Goal: Task Accomplishment & Management: Complete application form

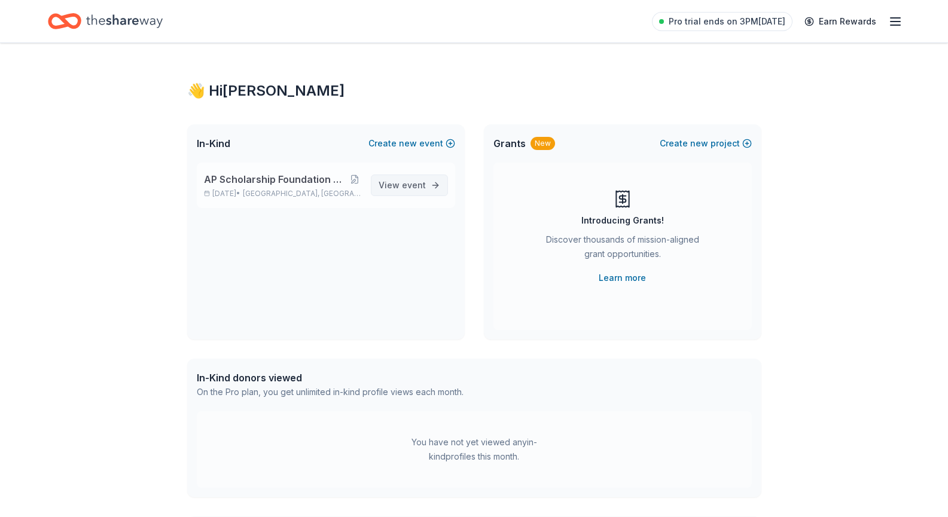
click at [397, 181] on span "View event" at bounding box center [402, 185] width 47 height 14
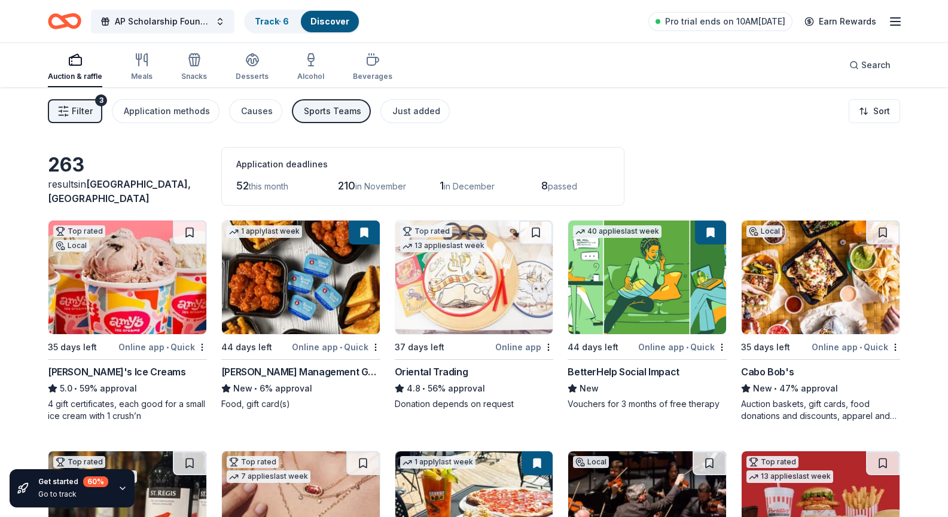
click at [892, 23] on icon "button" at bounding box center [895, 21] width 14 height 14
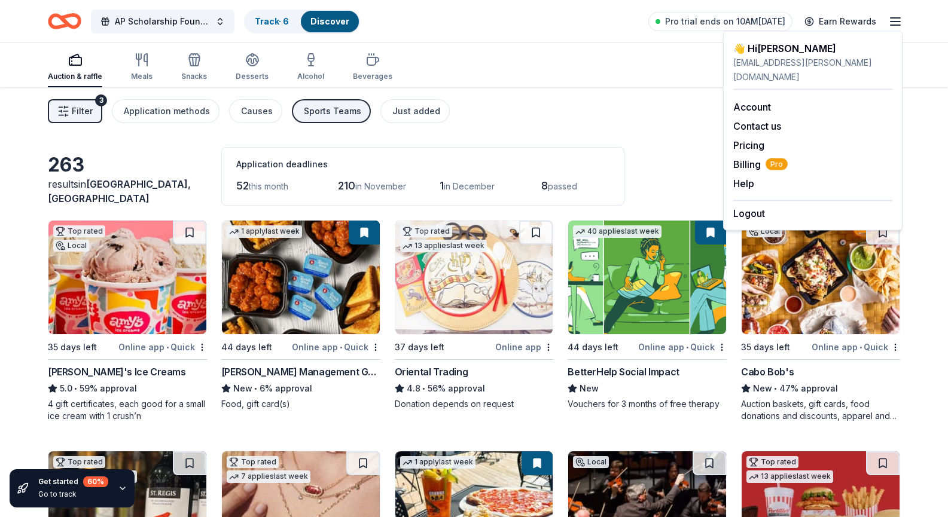
click at [892, 23] on icon "button" at bounding box center [895, 21] width 14 height 14
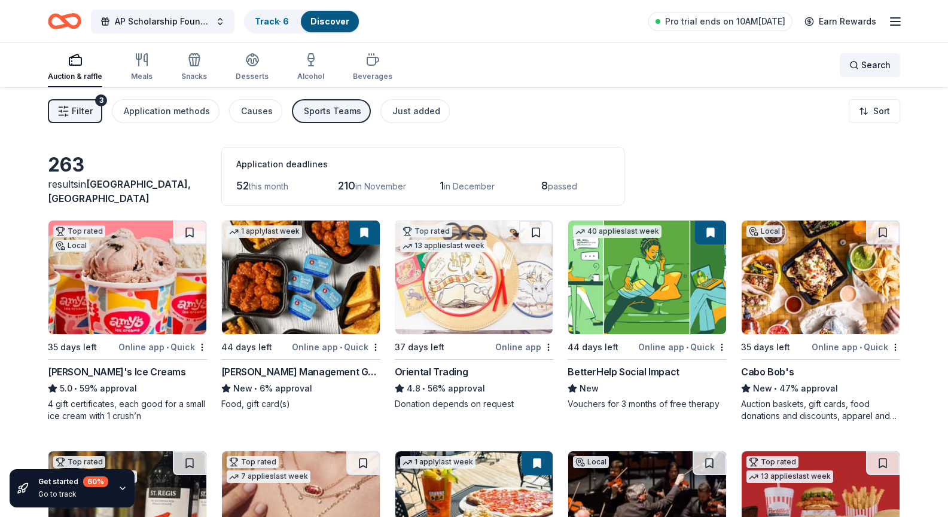
click at [868, 66] on span "Search" at bounding box center [875, 65] width 29 height 14
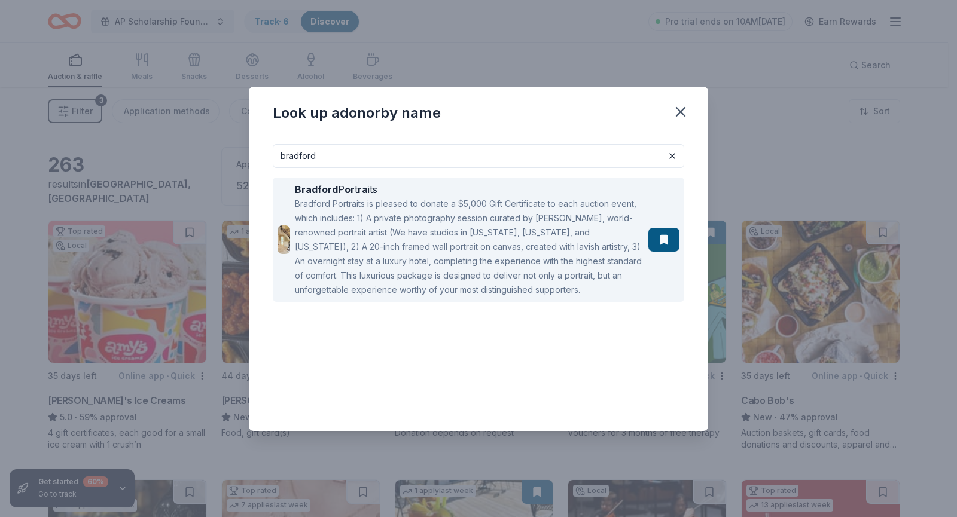
type input "bradford"
click at [560, 239] on div "Bradford Portraits is pleased to donate a $5,000 Gift Certificate to each aucti…" at bounding box center [469, 247] width 349 height 100
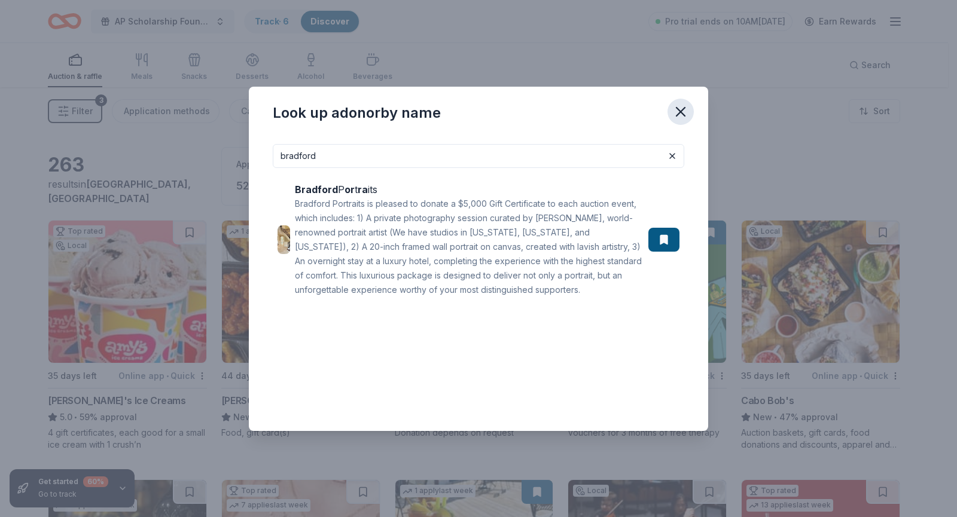
click at [678, 105] on icon "button" at bounding box center [680, 111] width 17 height 17
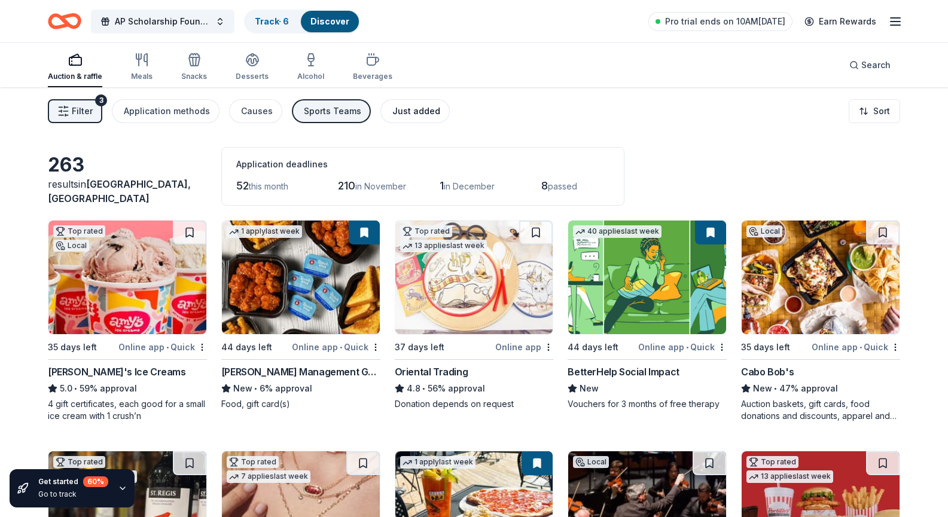
click at [392, 111] on div "Just added" at bounding box center [416, 111] width 48 height 14
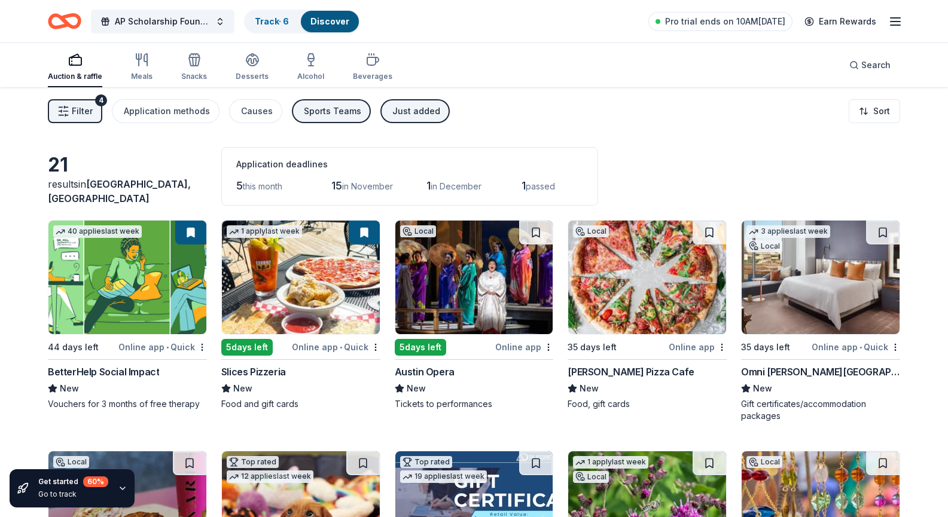
click at [334, 114] on div "Sports Teams" at bounding box center [332, 111] width 57 height 14
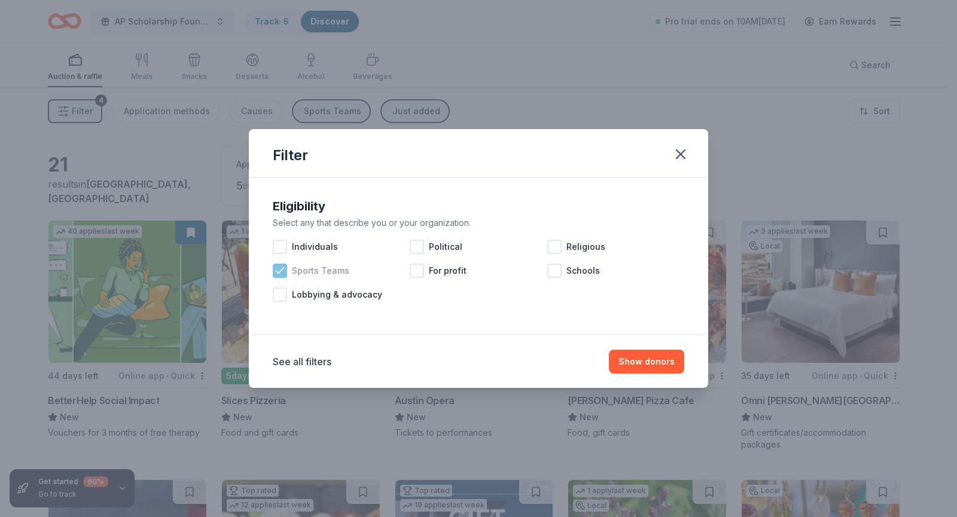
click at [316, 270] on span "Sports Teams" at bounding box center [320, 271] width 57 height 14
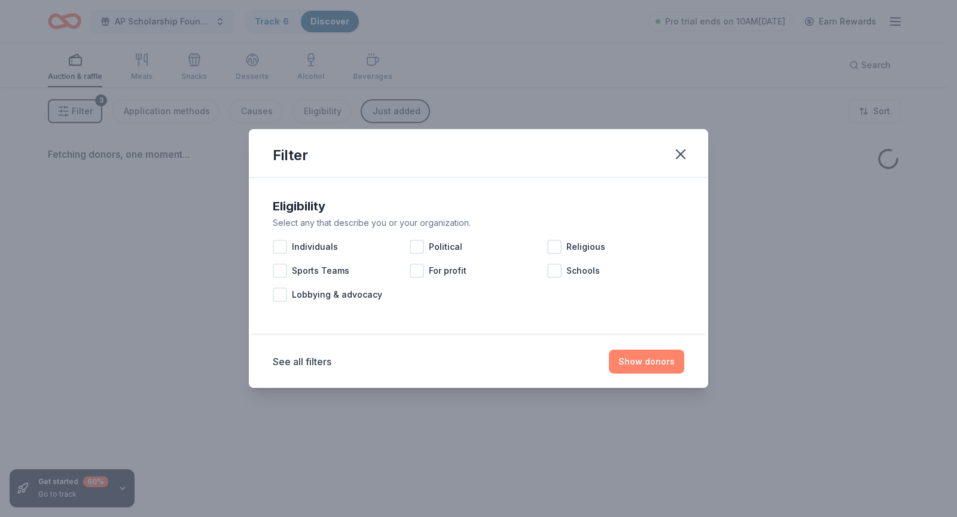
click at [619, 358] on button "Show donors" at bounding box center [646, 362] width 75 height 24
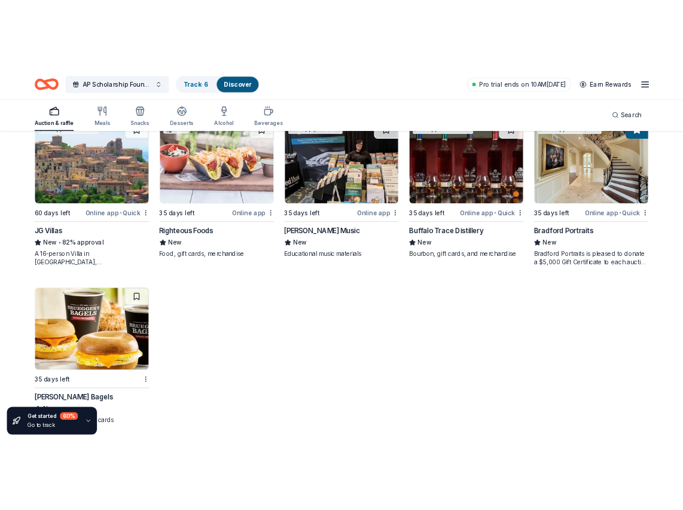
scroll to position [864, 0]
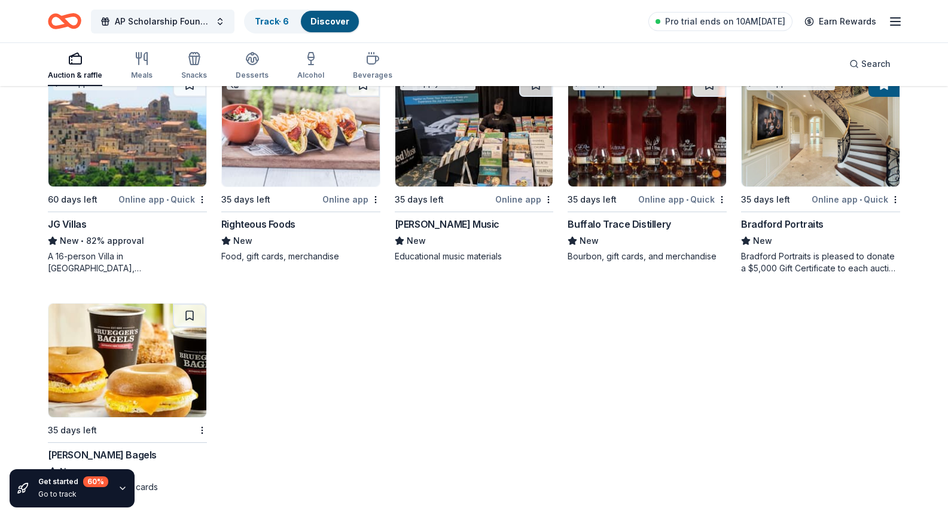
click at [606, 187] on img at bounding box center [647, 130] width 158 height 114
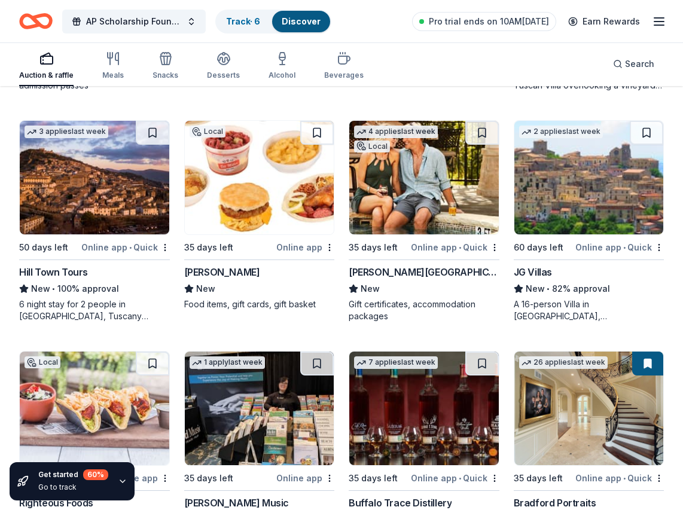
scroll to position [779, 0]
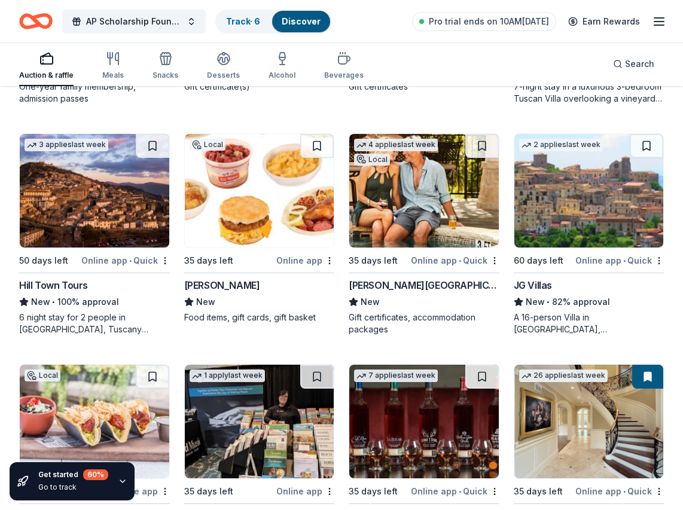
click at [263, 235] on img at bounding box center [260, 191] width 150 height 114
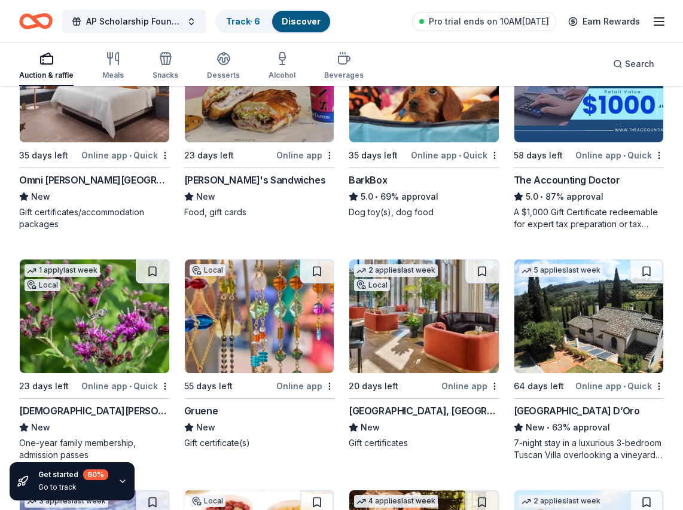
scroll to position [421, 0]
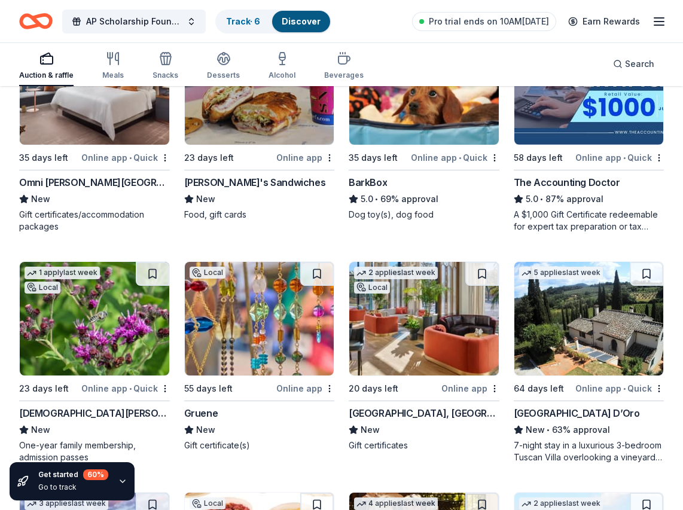
click at [108, 297] on img at bounding box center [95, 319] width 150 height 114
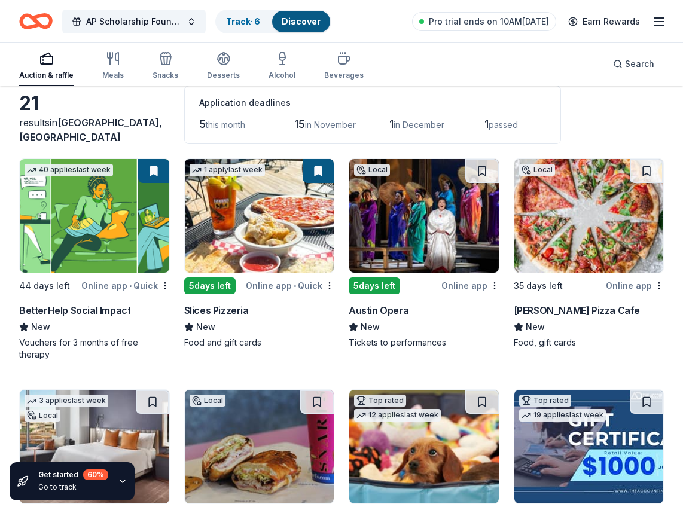
scroll to position [0, 0]
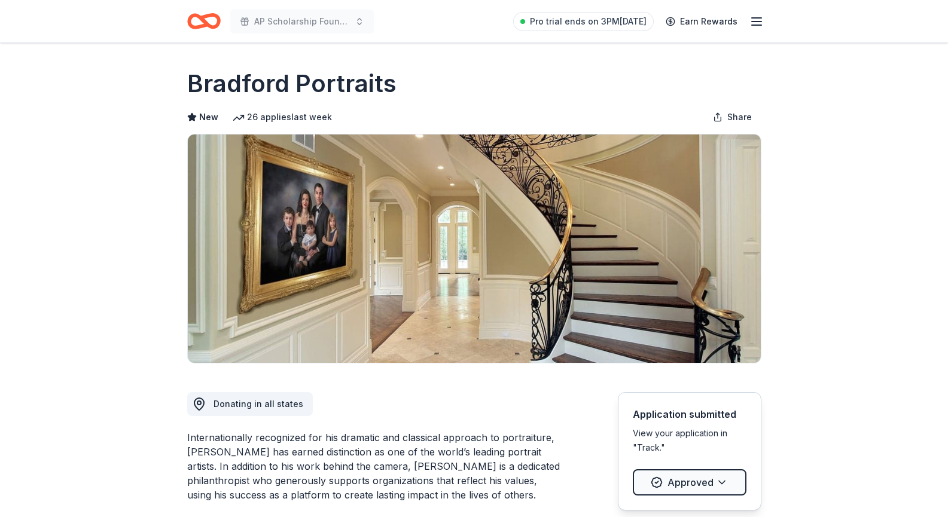
drag, startPoint x: 403, startPoint y: 87, endPoint x: 198, endPoint y: 87, distance: 205.2
click at [199, 87] on div "Bradford Portraits" at bounding box center [474, 83] width 574 height 33
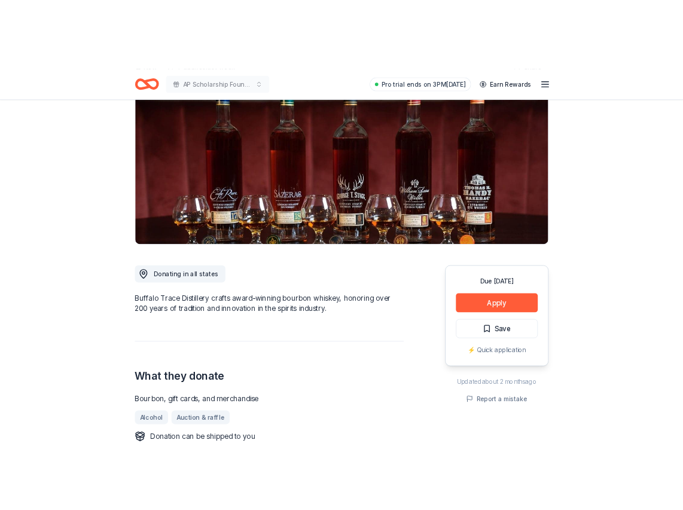
scroll to position [179, 0]
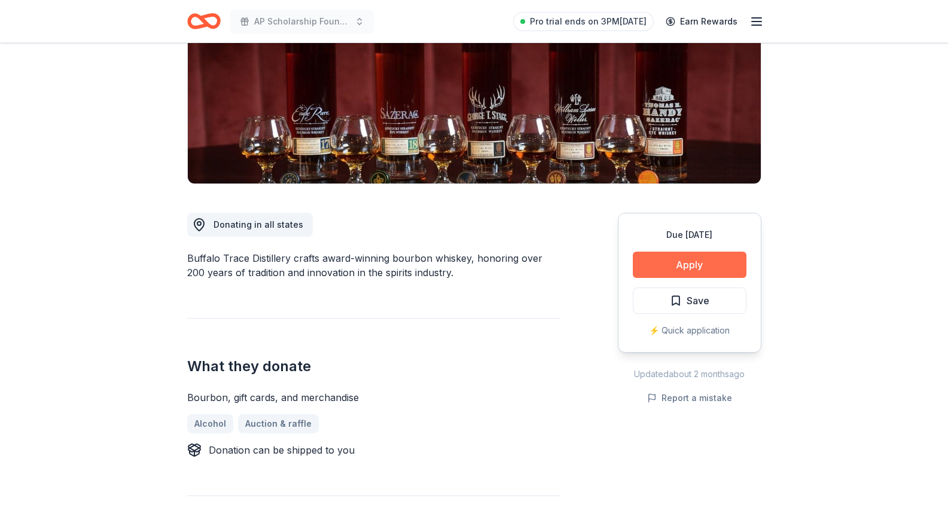
click at [658, 257] on button "Apply" at bounding box center [690, 265] width 114 height 26
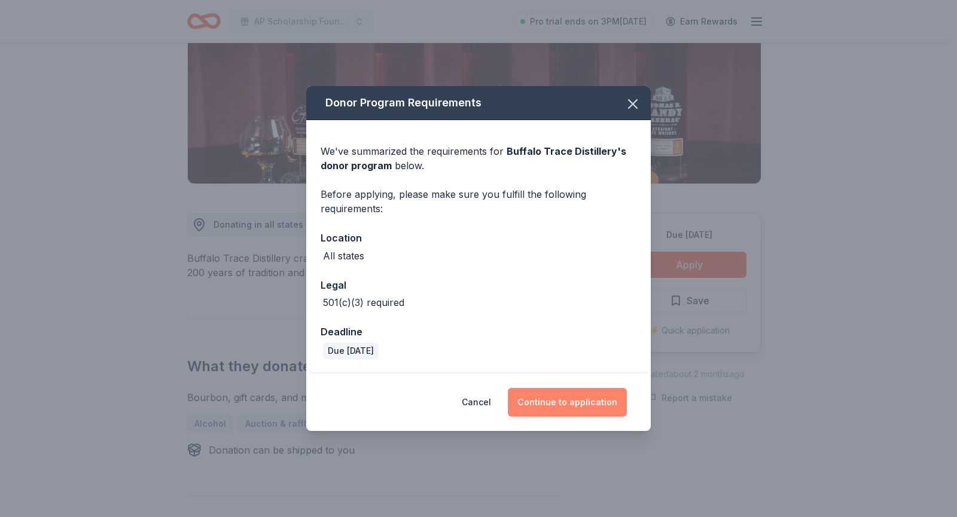
click at [566, 408] on button "Continue to application" at bounding box center [567, 402] width 119 height 29
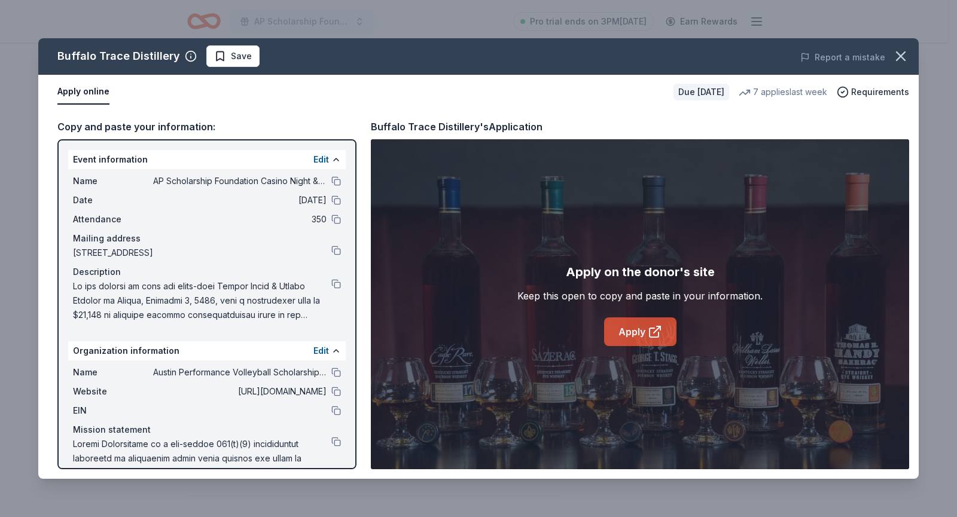
click at [633, 337] on link "Apply" at bounding box center [640, 332] width 72 height 29
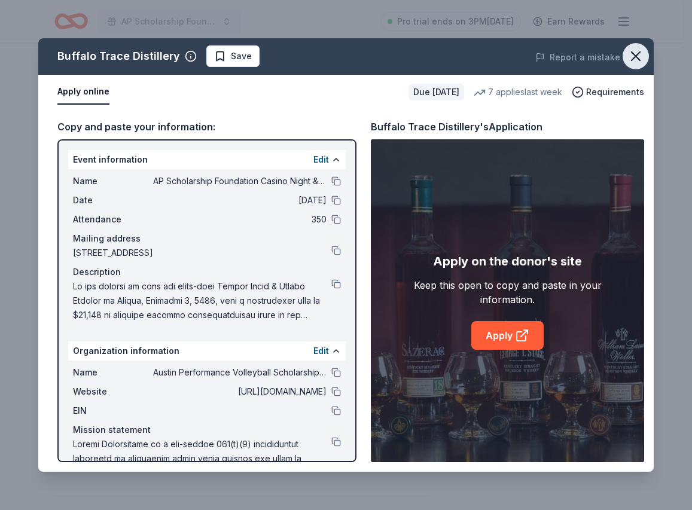
click at [630, 53] on icon "button" at bounding box center [635, 56] width 17 height 17
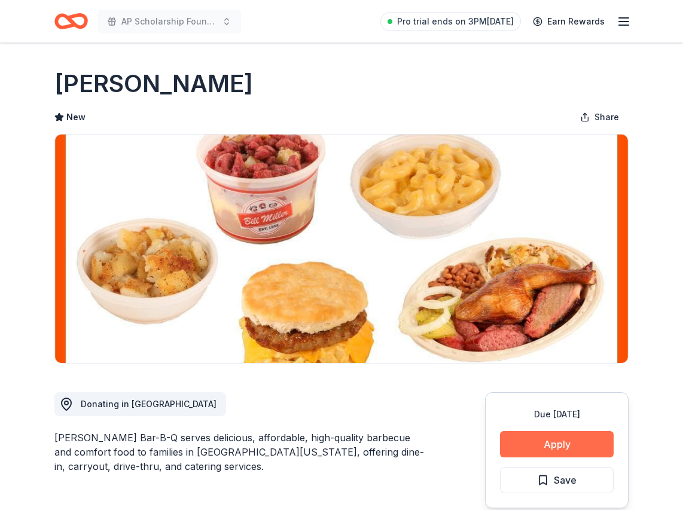
click at [555, 434] on button "Apply" at bounding box center [557, 444] width 114 height 26
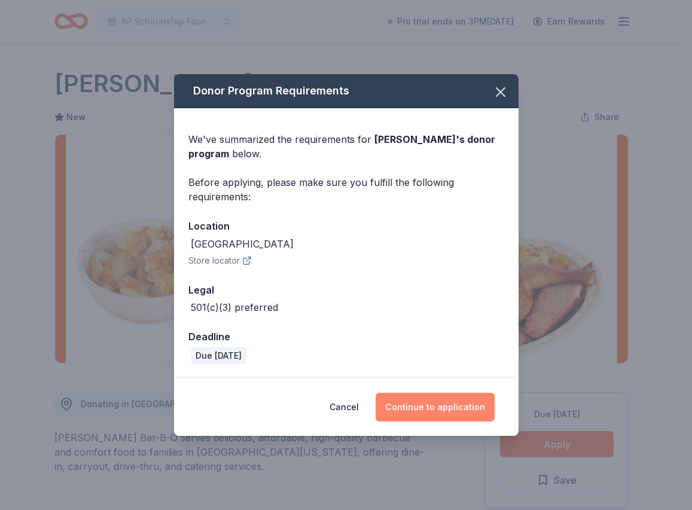
click at [430, 402] on button "Continue to application" at bounding box center [435, 407] width 119 height 29
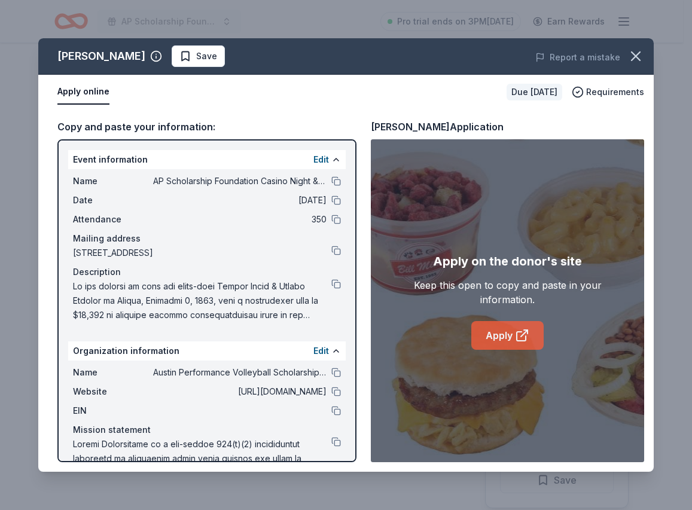
click at [508, 336] on link "Apply" at bounding box center [507, 335] width 72 height 29
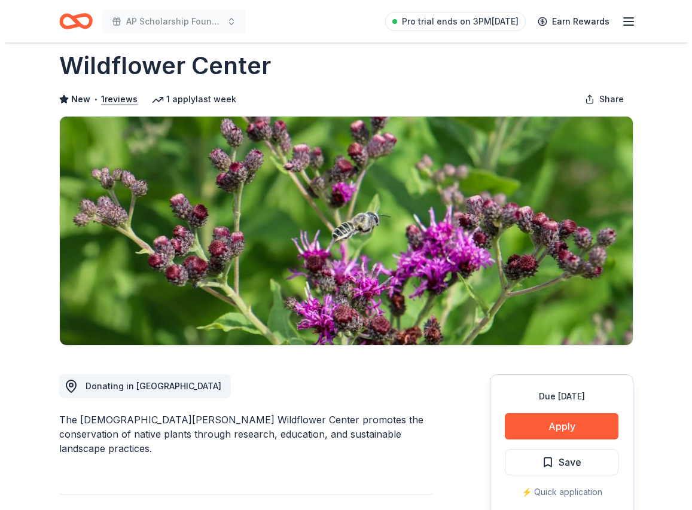
scroll to position [120, 0]
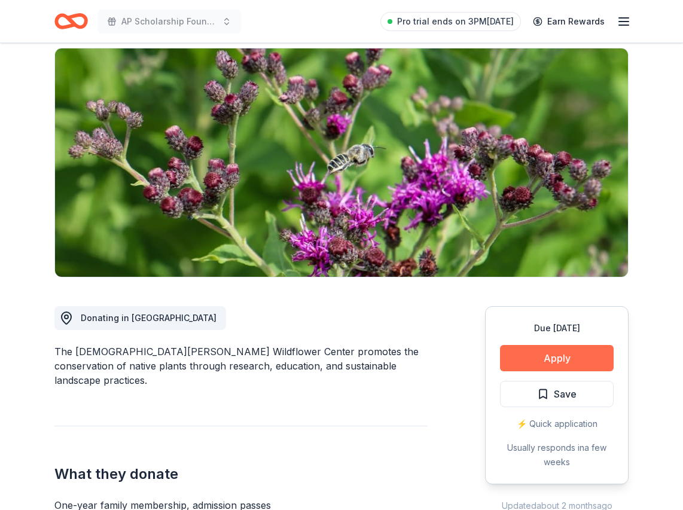
click at [537, 345] on button "Apply" at bounding box center [557, 358] width 114 height 26
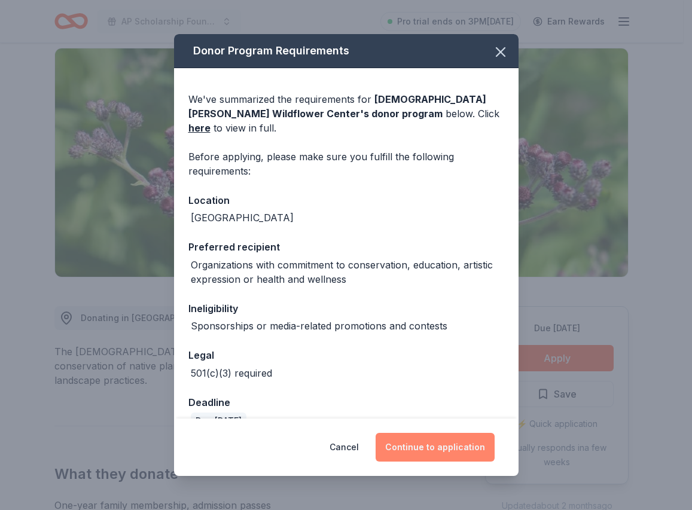
click at [446, 440] on button "Continue to application" at bounding box center [435, 447] width 119 height 29
